Goal: Task Accomplishment & Management: Complete application form

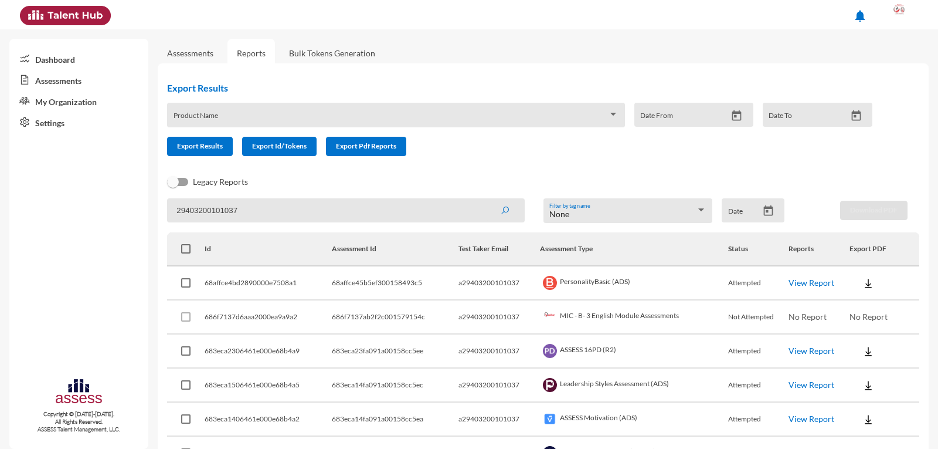
click at [66, 83] on link "Assessments" at bounding box center [78, 79] width 139 height 21
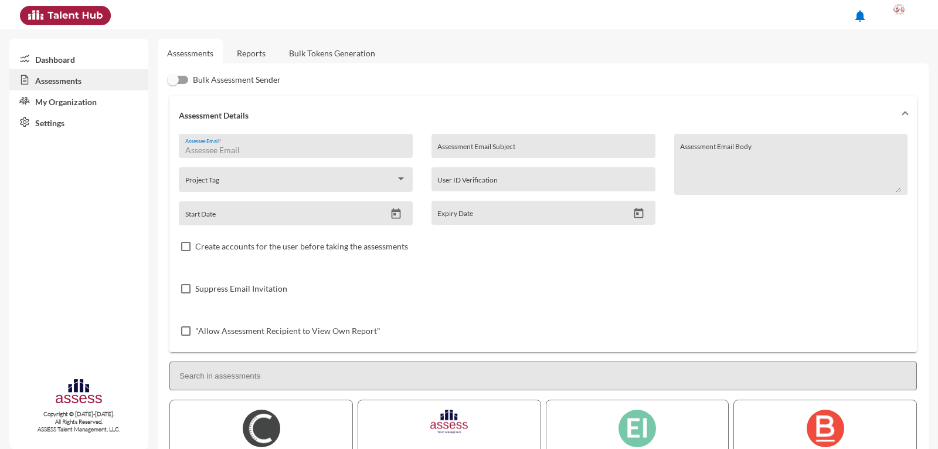
click at [288, 147] on input "Assessee Email *" at bounding box center [295, 149] width 221 height 9
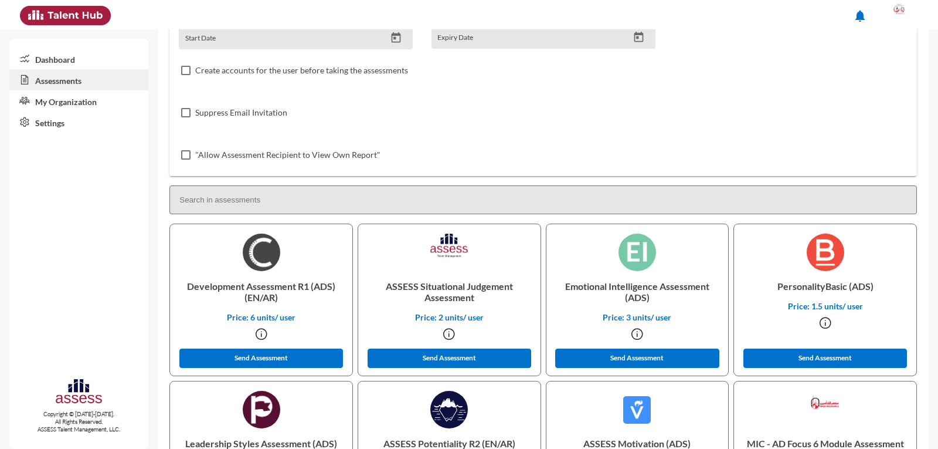
scroll to position [293, 0]
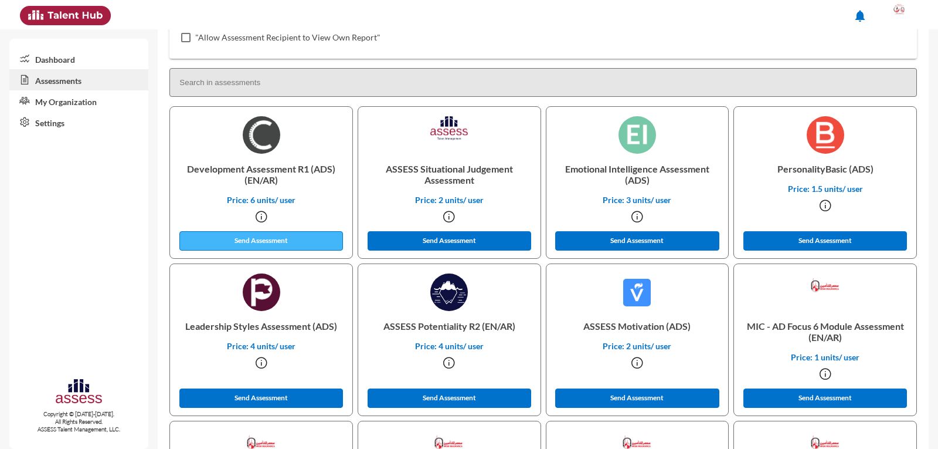
type input "a29403200101037"
click at [271, 243] on button "Send Assessment" at bounding box center [261, 240] width 164 height 19
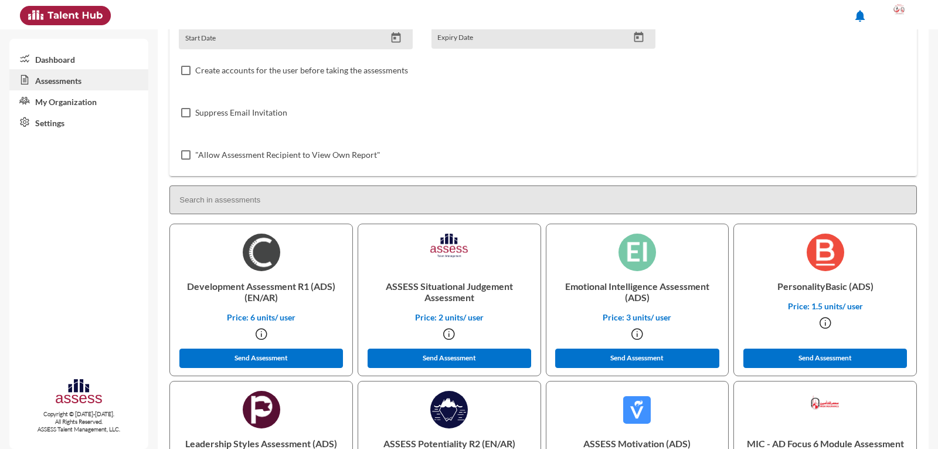
scroll to position [0, 0]
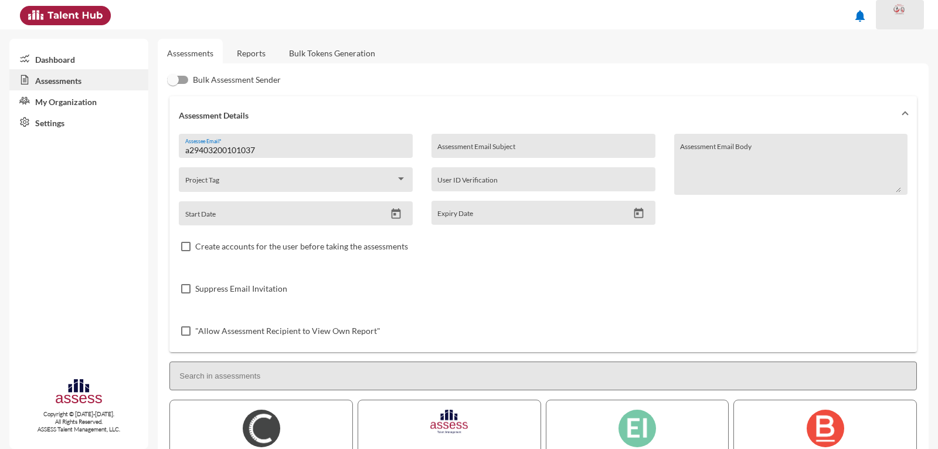
click at [908, 19] on div at bounding box center [899, 14] width 23 height 23
click at [877, 103] on div at bounding box center [874, 106] width 13 height 13
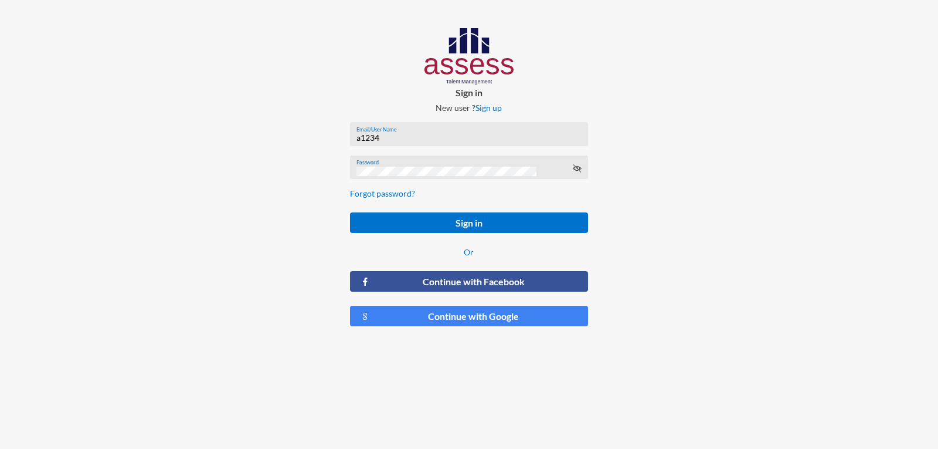
click at [426, 138] on input "a1234" at bounding box center [468, 137] width 225 height 9
type input "a29403200101037"
click at [350, 212] on button "Sign in" at bounding box center [468, 222] width 237 height 21
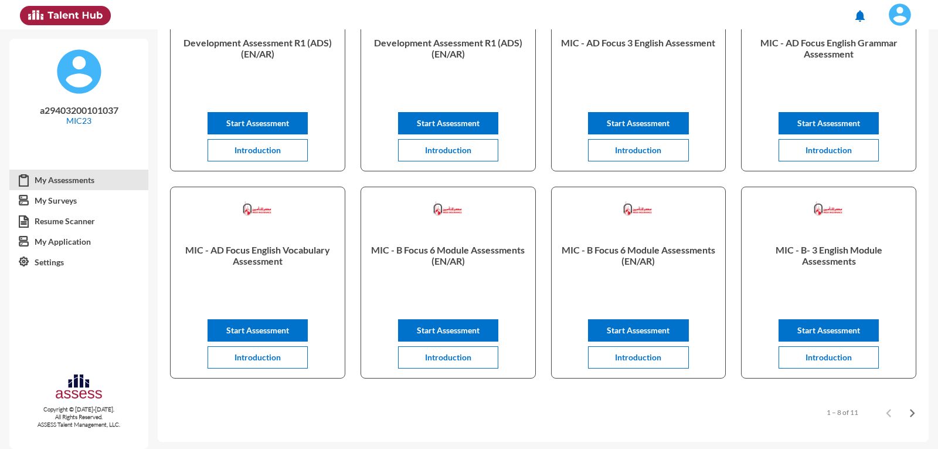
scroll to position [168, 0]
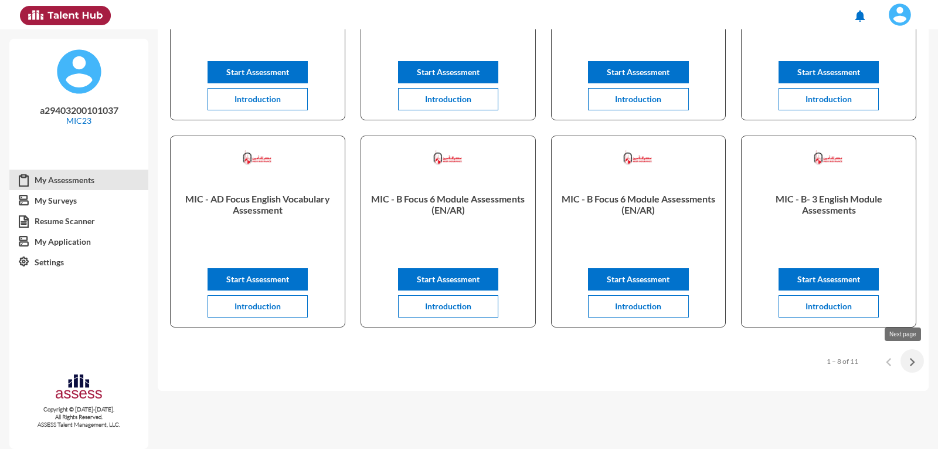
click at [913, 365] on icon "Next page" at bounding box center [912, 362] width 16 height 16
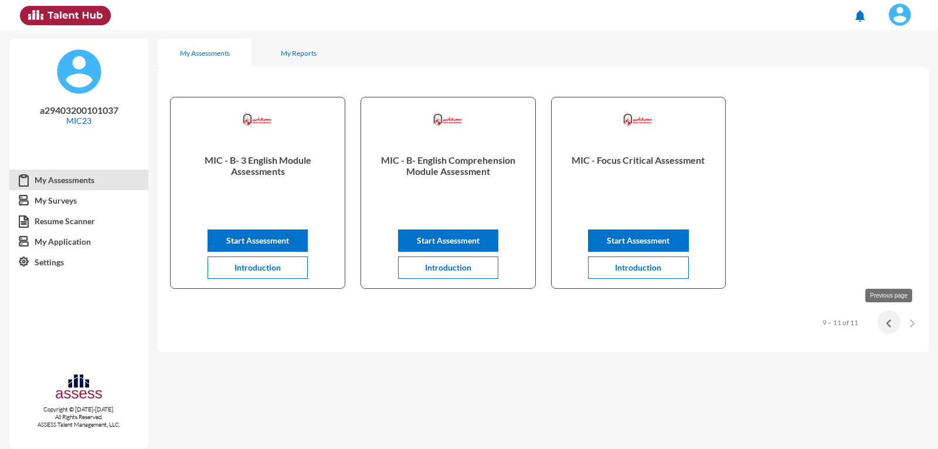
click at [892, 322] on icon "Previous page" at bounding box center [889, 323] width 16 height 16
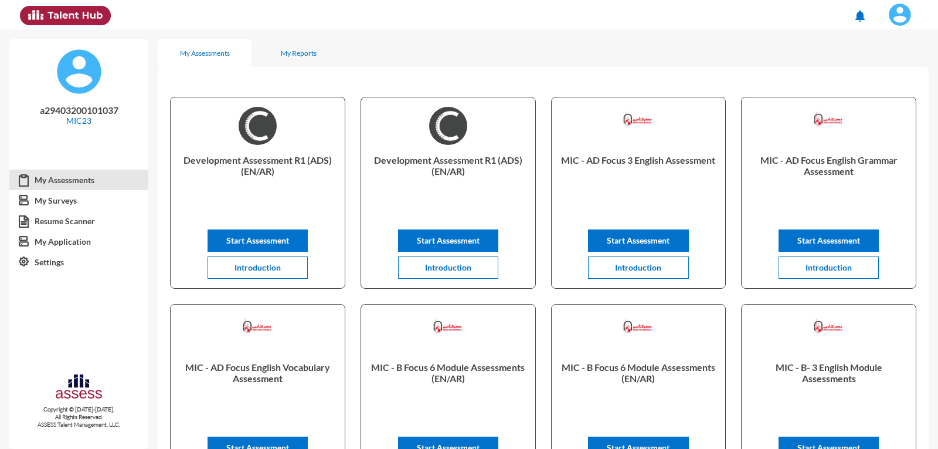
scroll to position [168, 0]
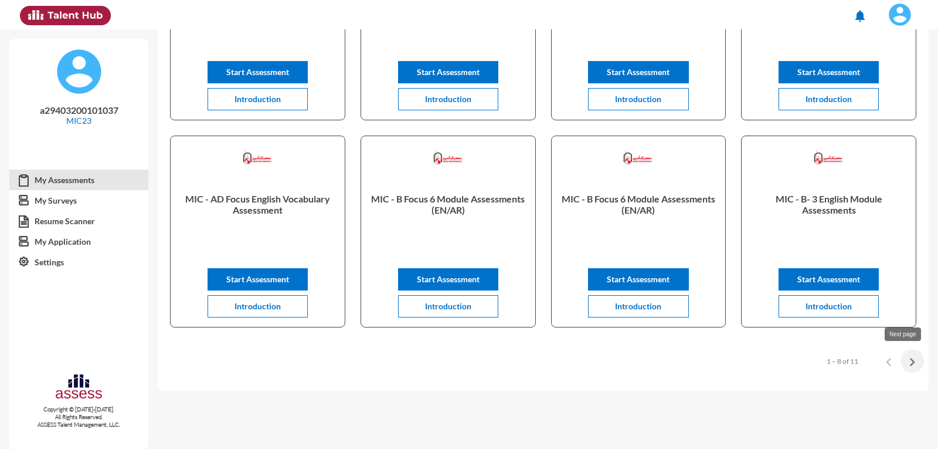
click at [910, 358] on icon "Next page" at bounding box center [912, 362] width 5 height 8
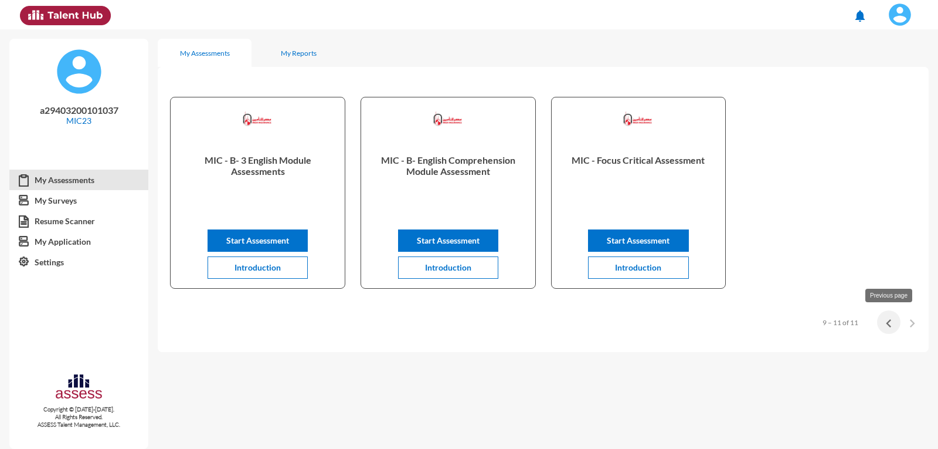
click at [889, 324] on icon "Previous page" at bounding box center [888, 323] width 5 height 8
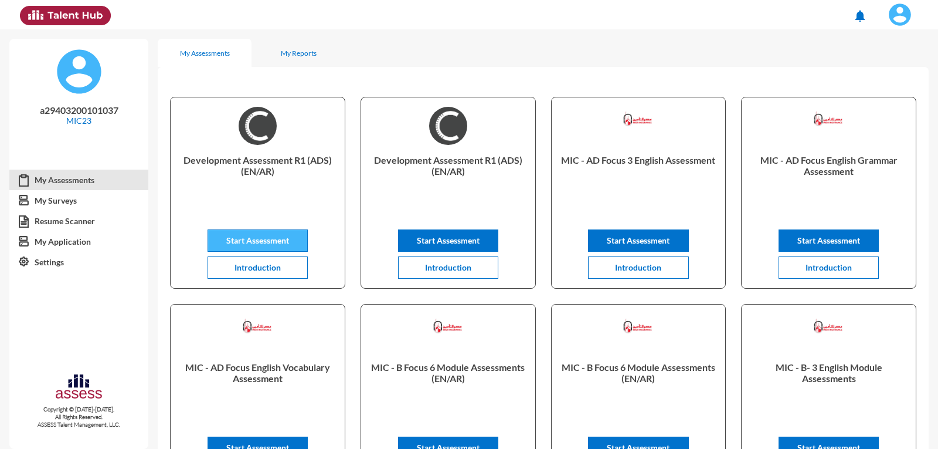
click at [264, 242] on span "Start Assessment" at bounding box center [257, 240] width 63 height 10
click at [445, 249] on button "Start Assessment" at bounding box center [448, 240] width 100 height 22
